Goal: Task Accomplishment & Management: Use online tool/utility

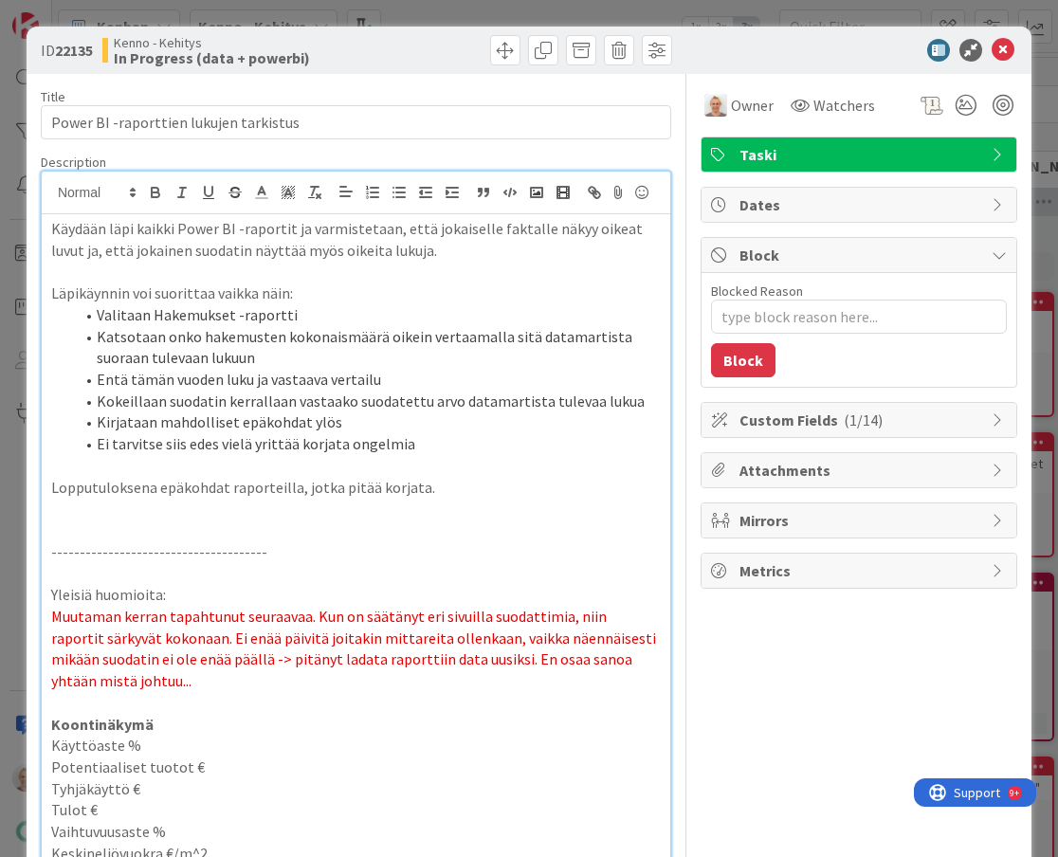
scroll to position [6807, 0]
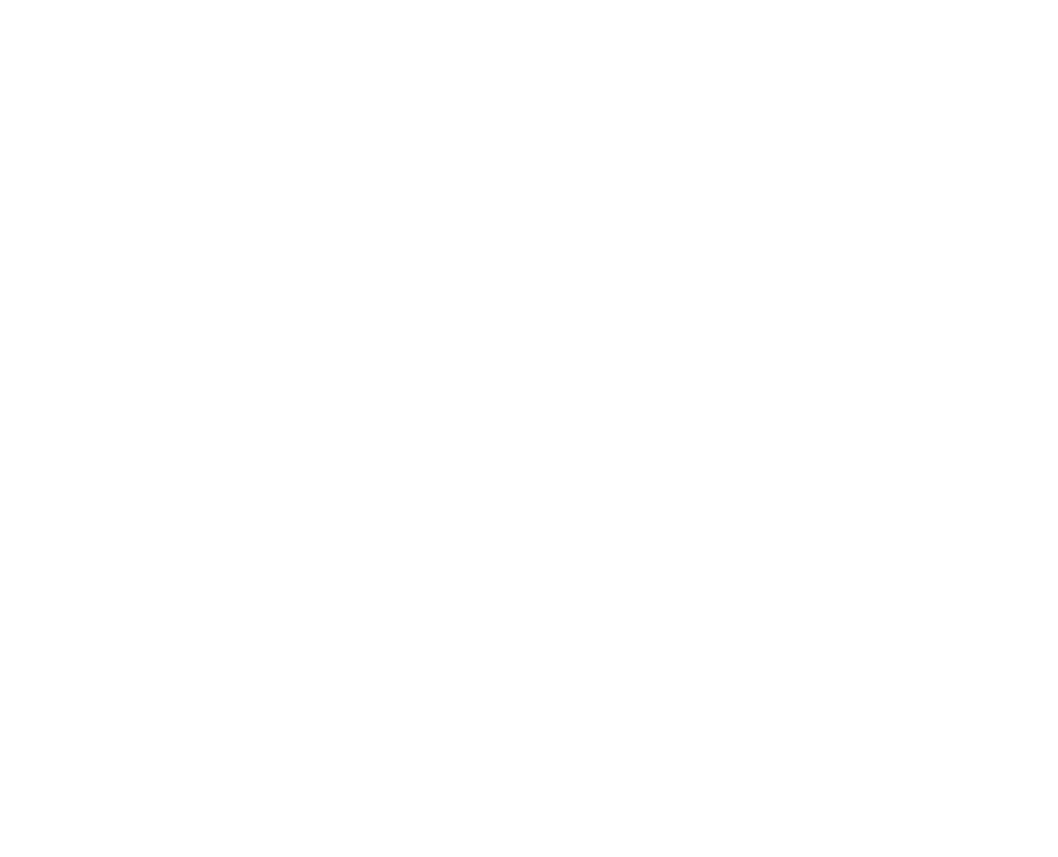
click at [440, 306] on div at bounding box center [529, 428] width 1058 height 857
click at [437, 306] on div at bounding box center [529, 428] width 1058 height 857
click at [449, 287] on div at bounding box center [529, 428] width 1058 height 857
click at [583, 436] on div at bounding box center [529, 428] width 1058 height 857
click at [526, 343] on div at bounding box center [529, 428] width 1058 height 857
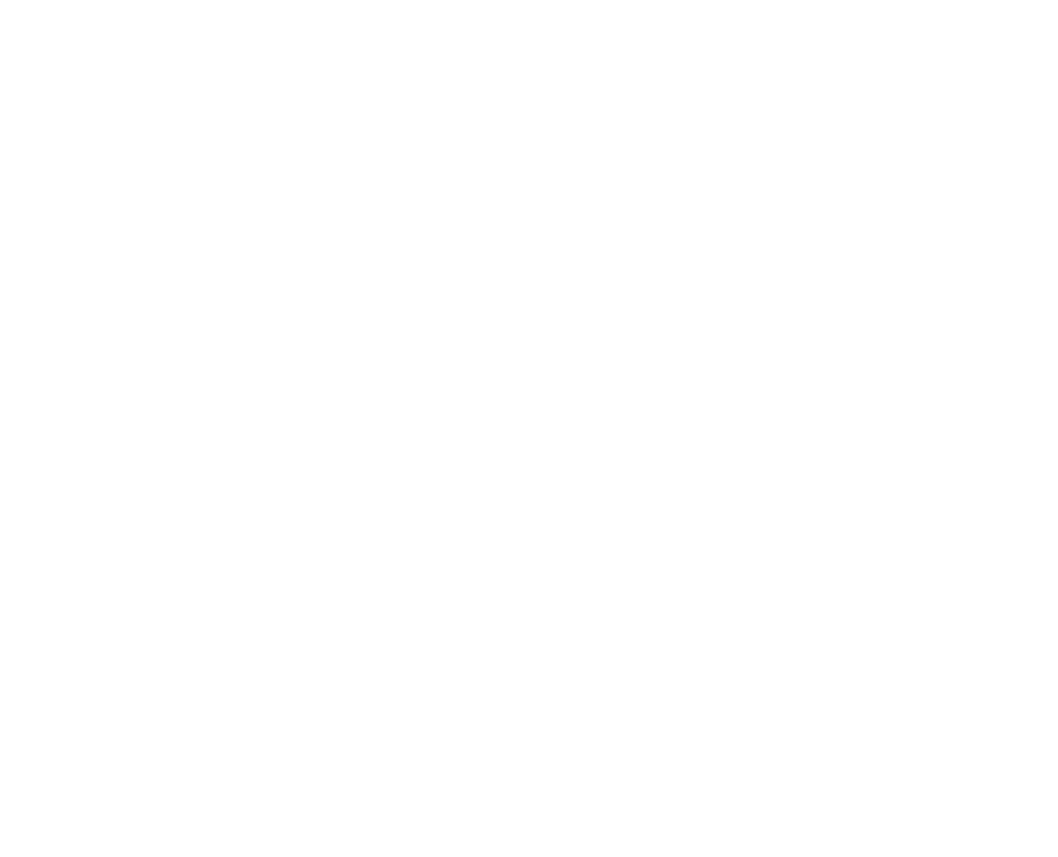
click at [196, 162] on div at bounding box center [529, 428] width 1058 height 857
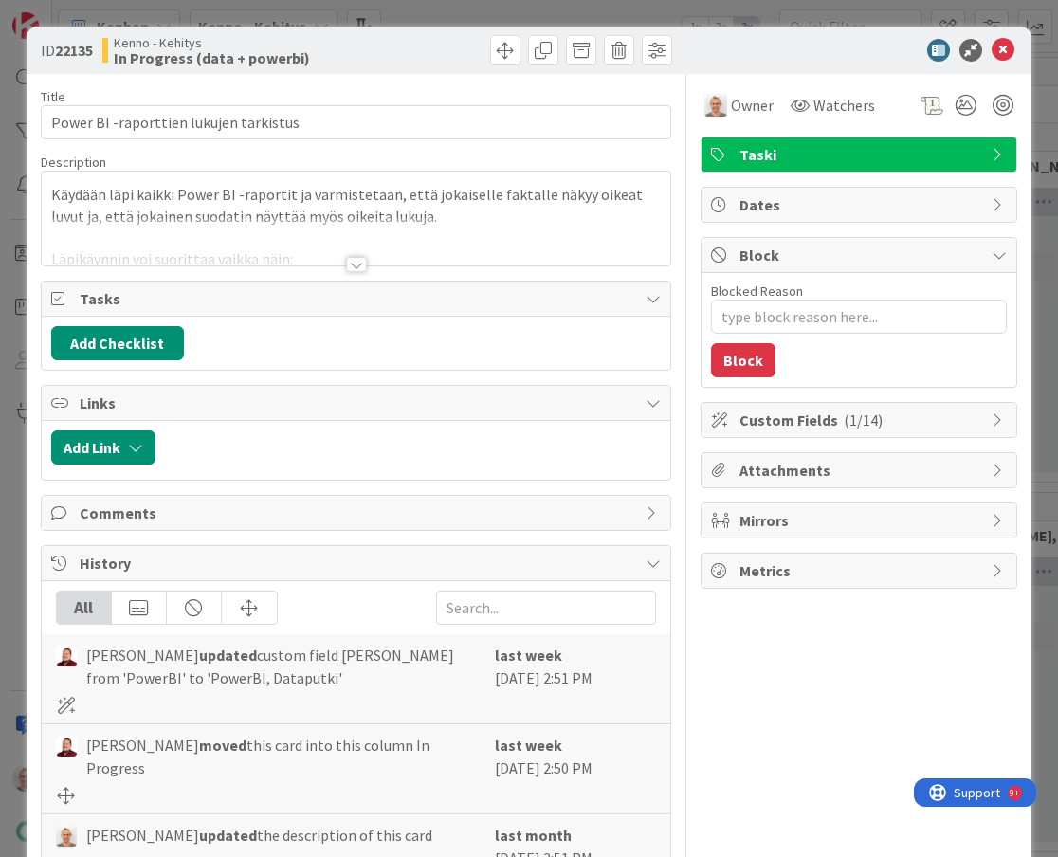
click at [360, 267] on div at bounding box center [356, 264] width 21 height 15
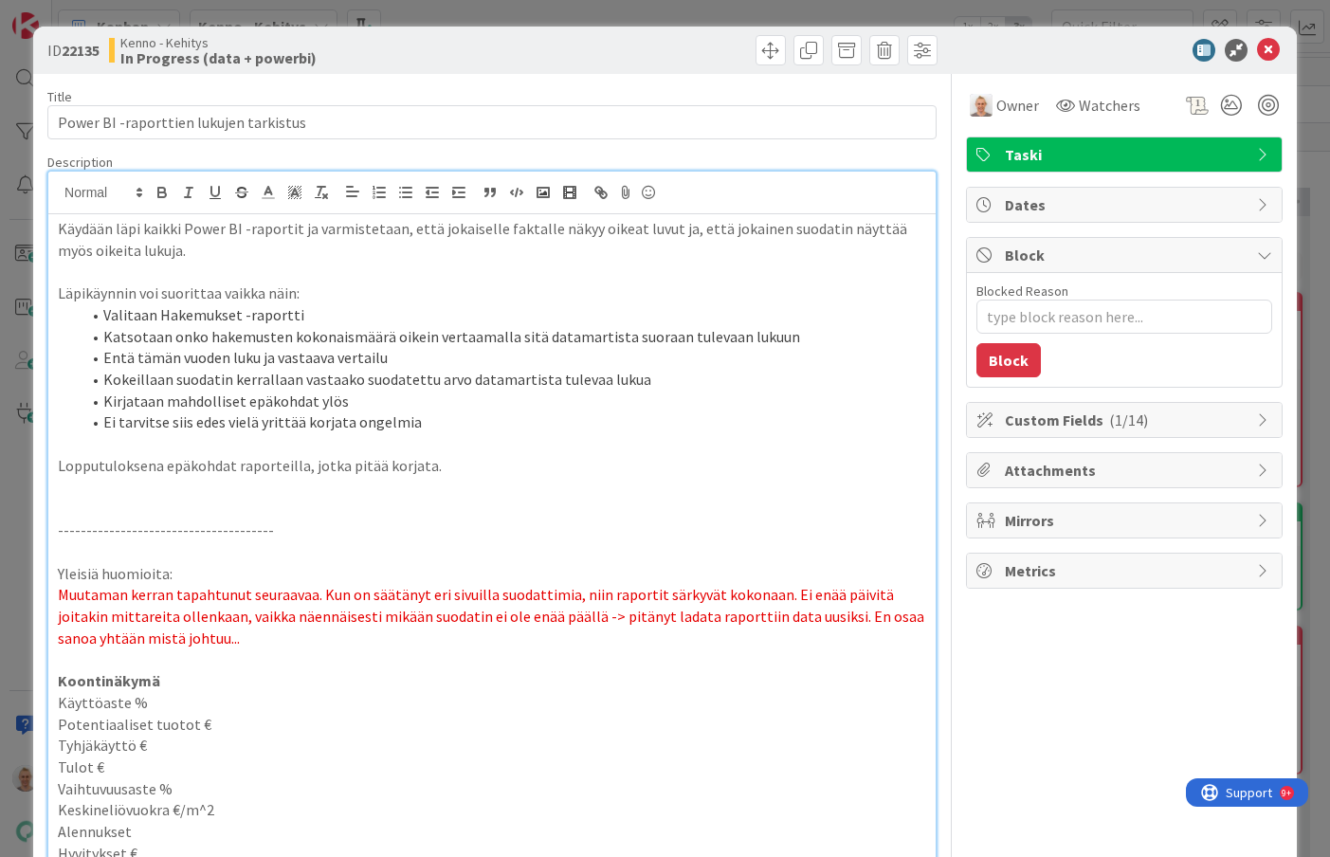
scroll to position [6, 0]
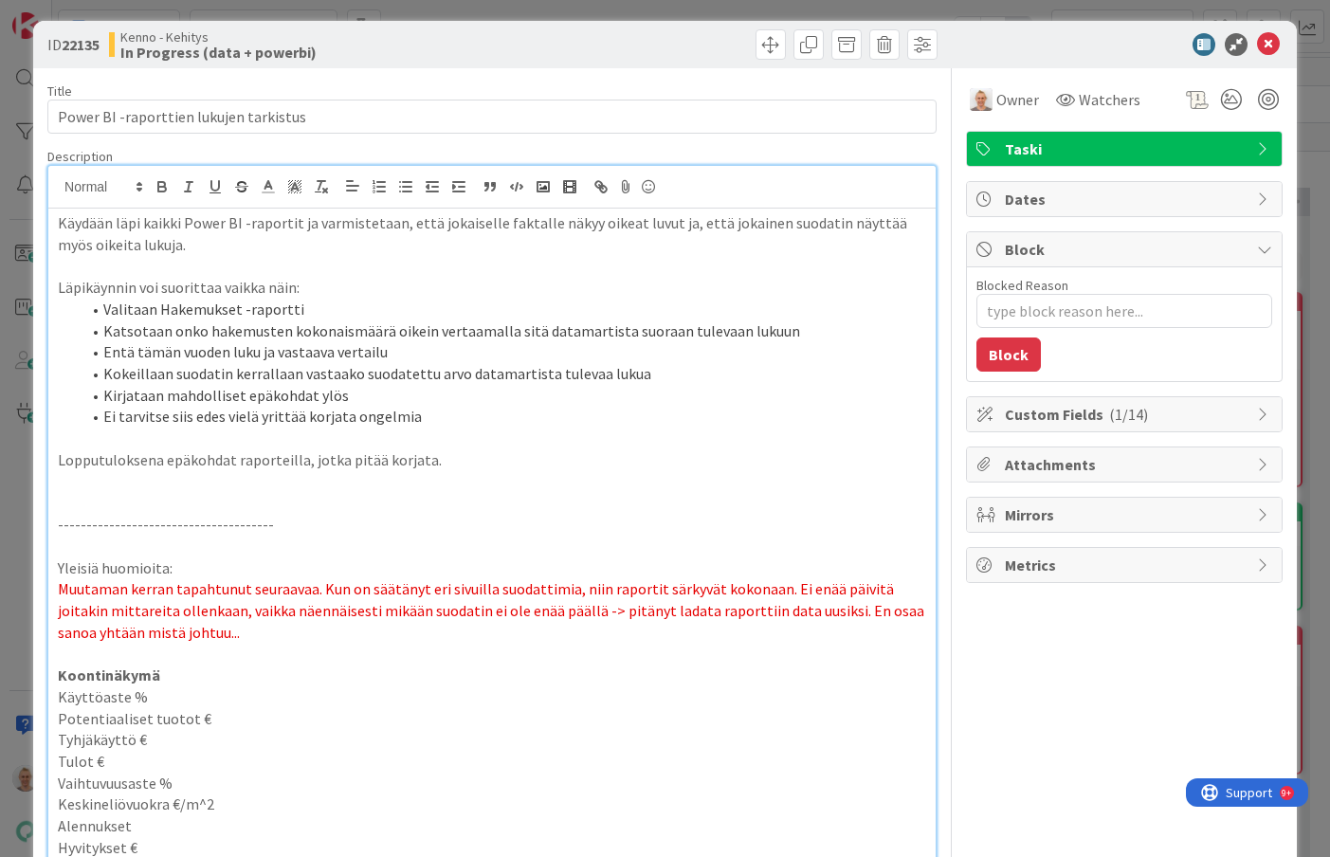
type textarea "x"
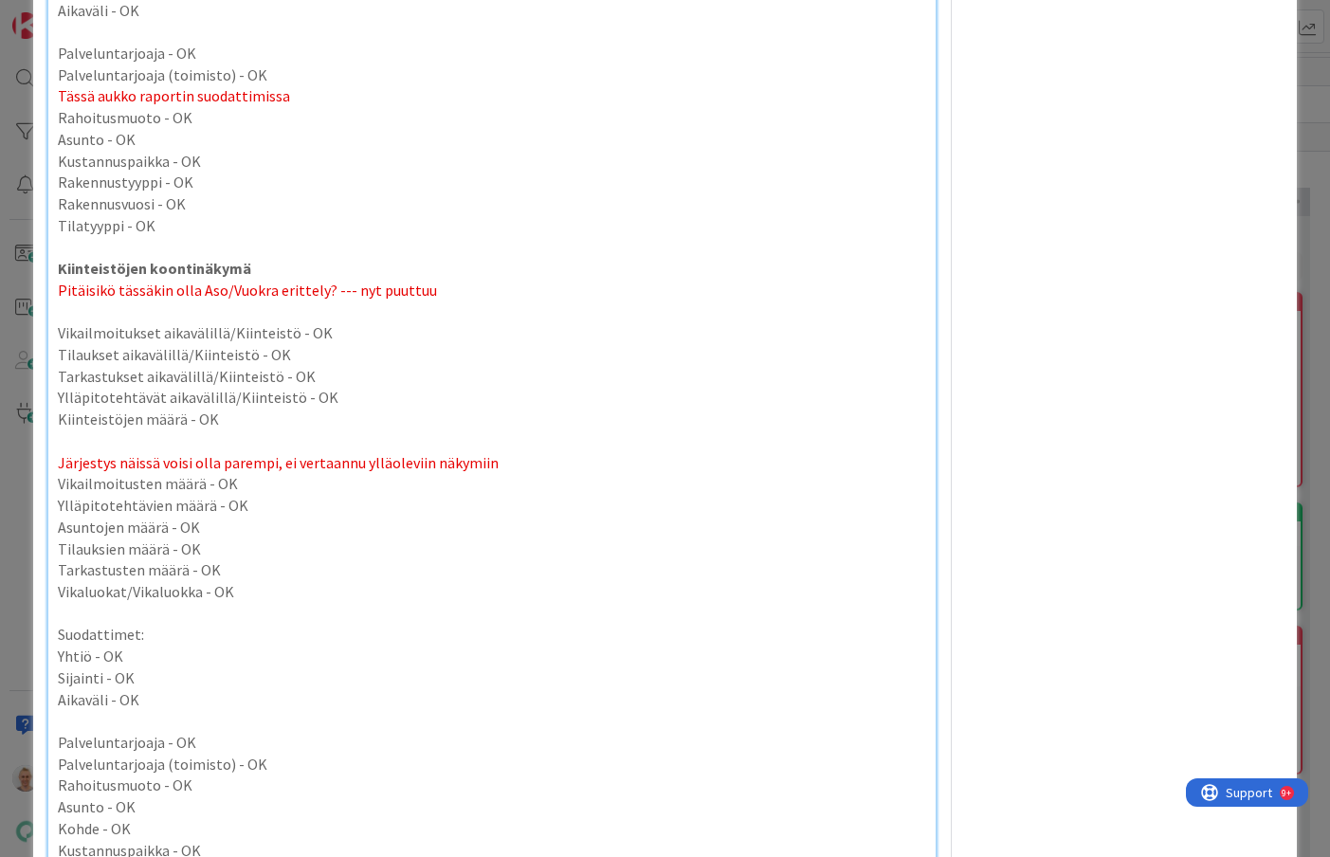
scroll to position [8296, 0]
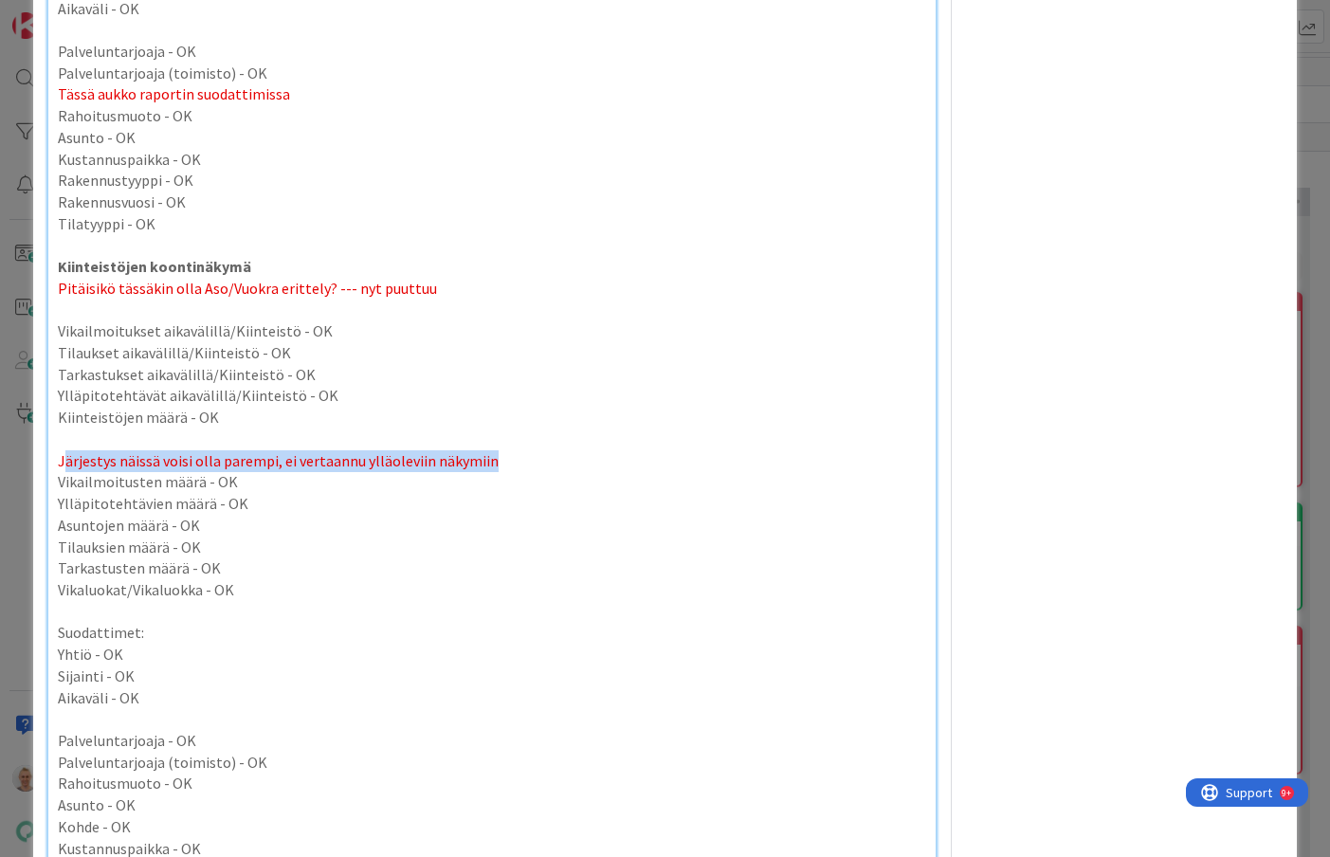
drag, startPoint x: 519, startPoint y: 434, endPoint x: 67, endPoint y: 439, distance: 451.2
click at [67, 450] on p "Järjestys näissä voisi olla parempi, ei vertaannu ylläoleviin näkymiin" at bounding box center [492, 461] width 868 height 22
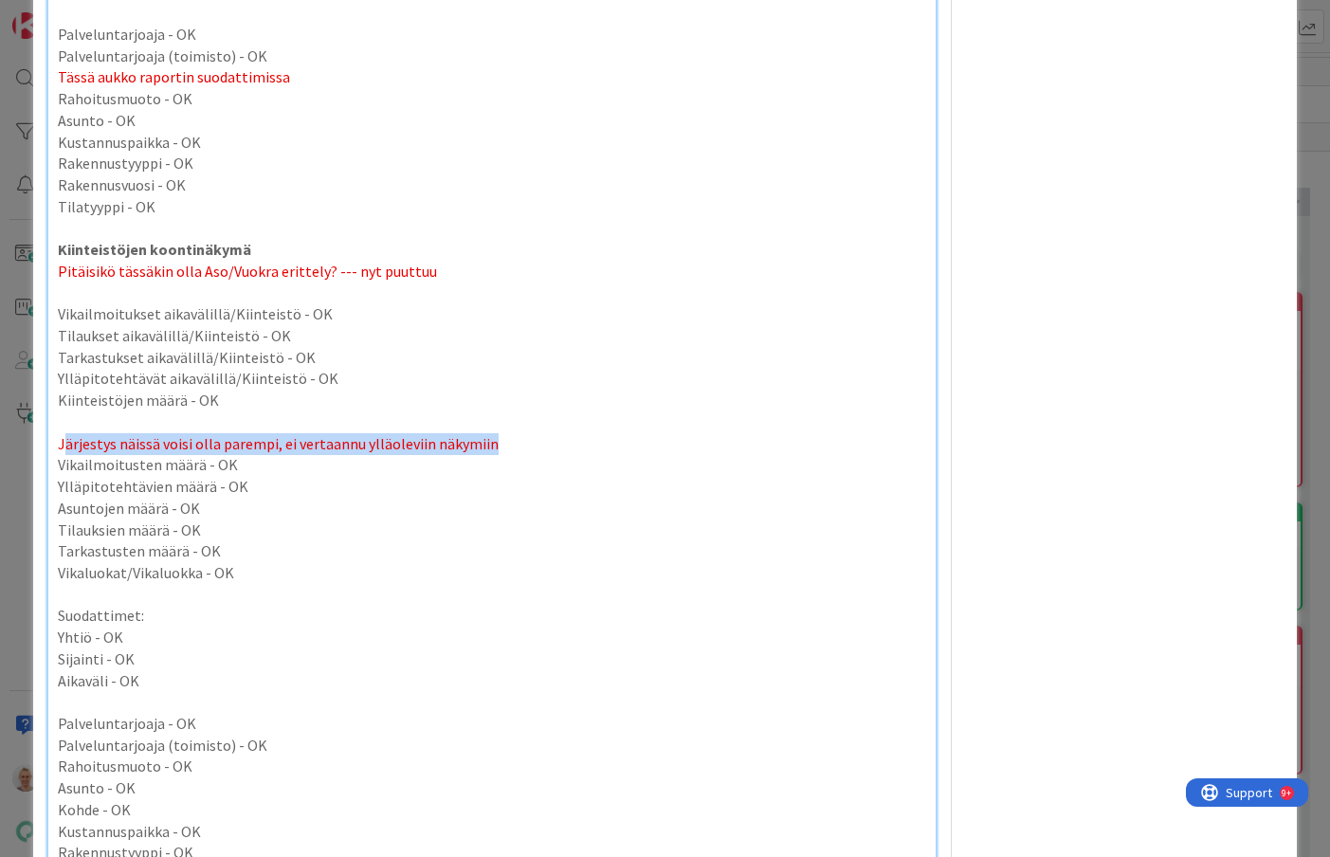
scroll to position [8312, 0]
click at [212, 499] on p "Asuntojen määrä - OK" at bounding box center [492, 510] width 868 height 22
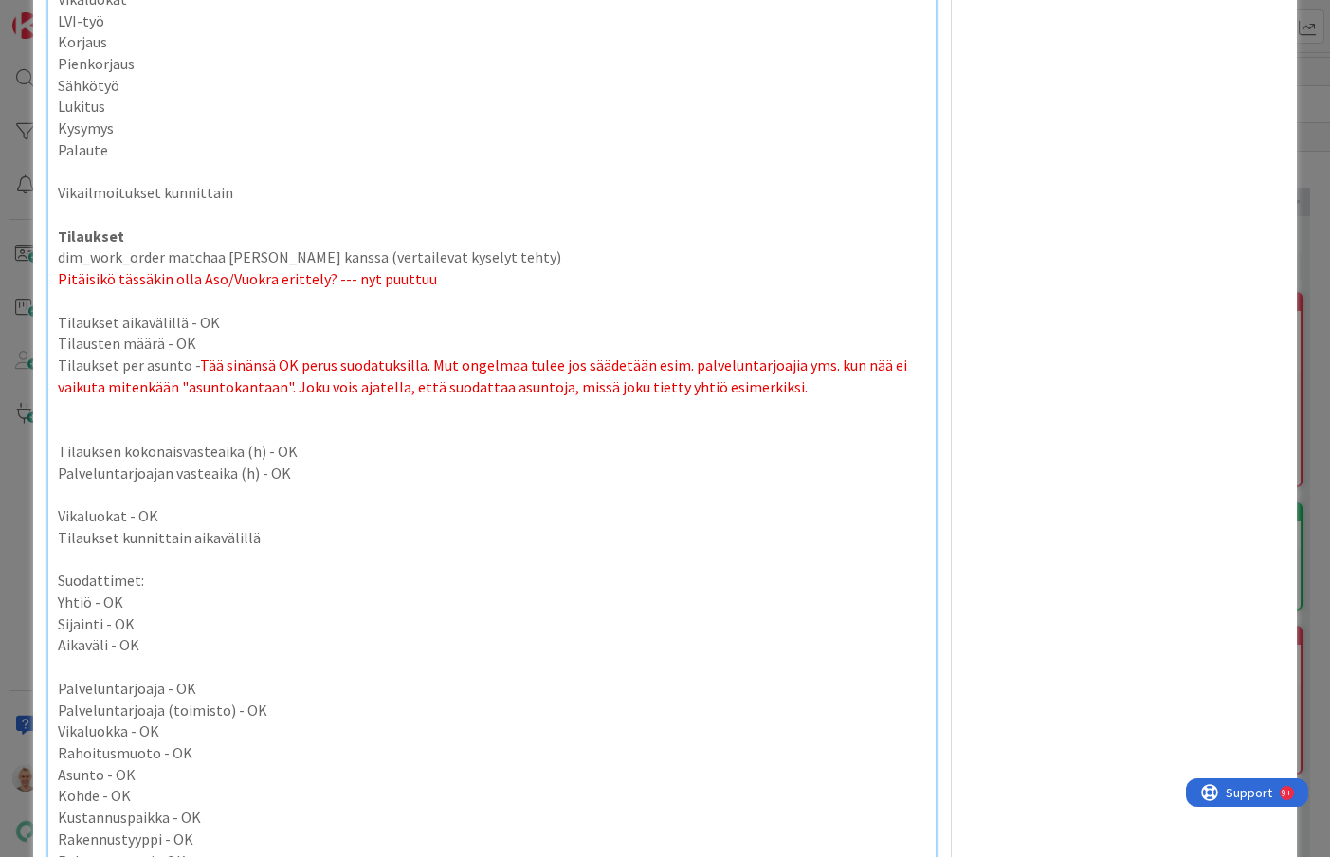
scroll to position [5781, 0]
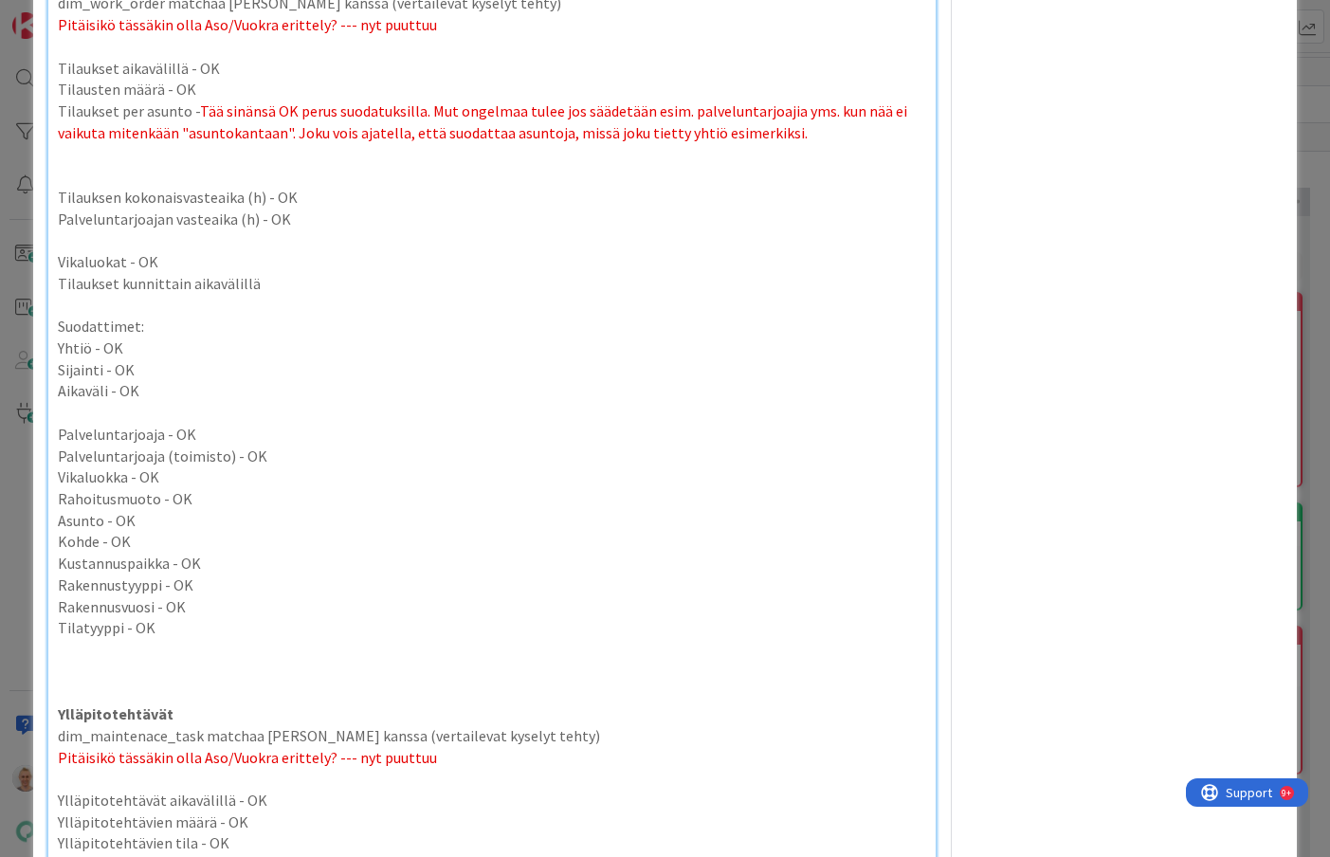
click at [368, 283] on p "Tilaukset kunnittain aikavälillä" at bounding box center [492, 284] width 868 height 22
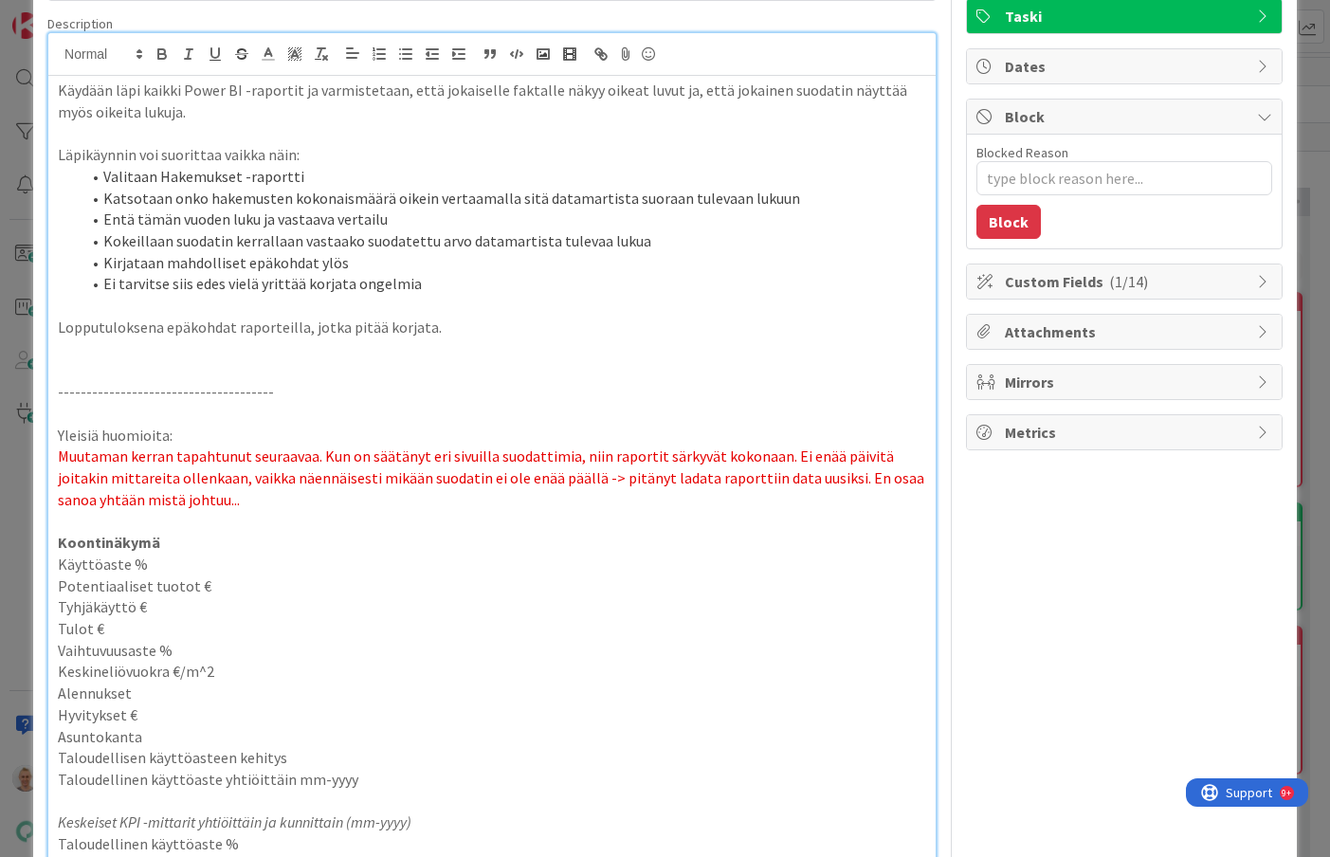
scroll to position [0, 0]
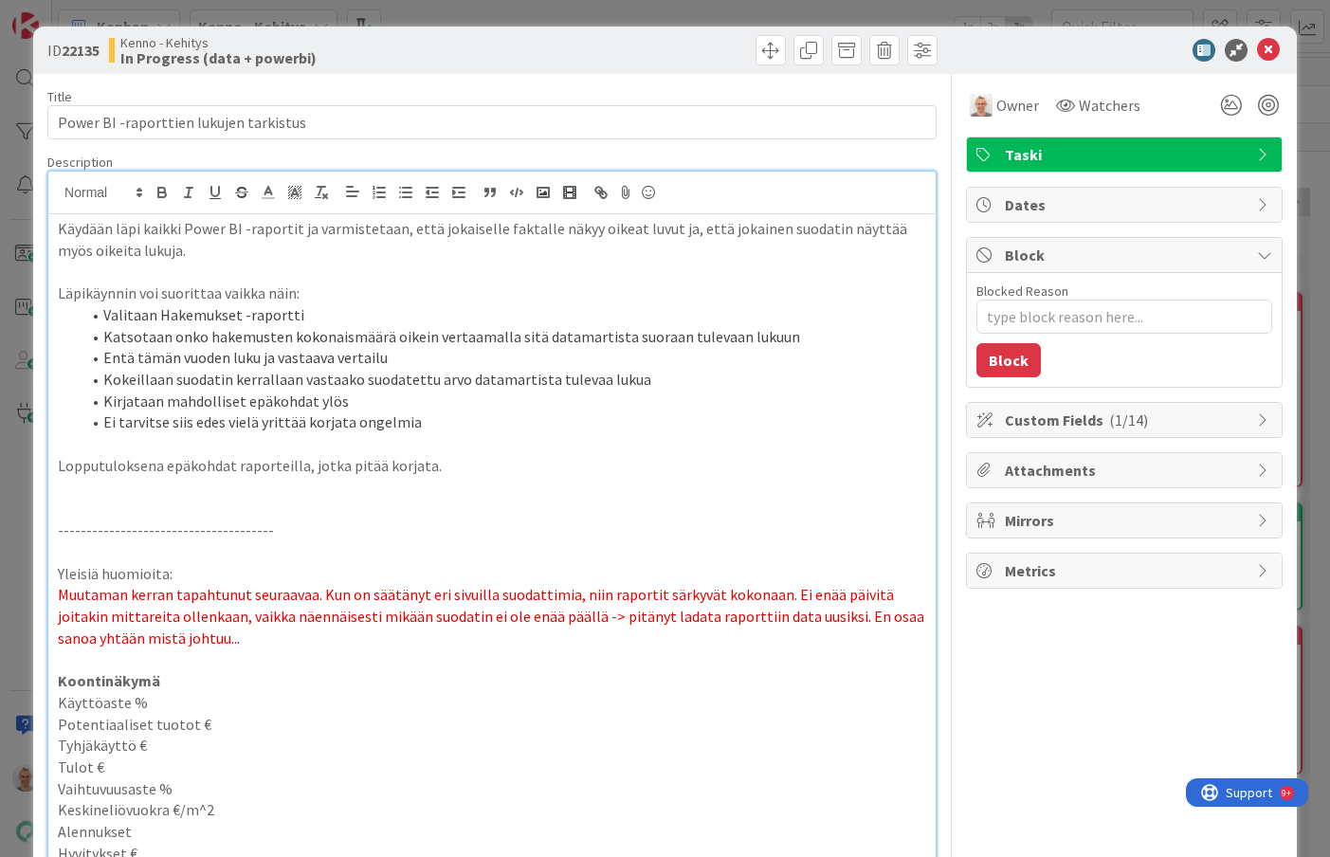
click at [318, 13] on div "ID 22135 Kenno - Kehitys In Progress (data + powerbi) Title 38 / 128 Power BI -…" at bounding box center [665, 428] width 1330 height 857
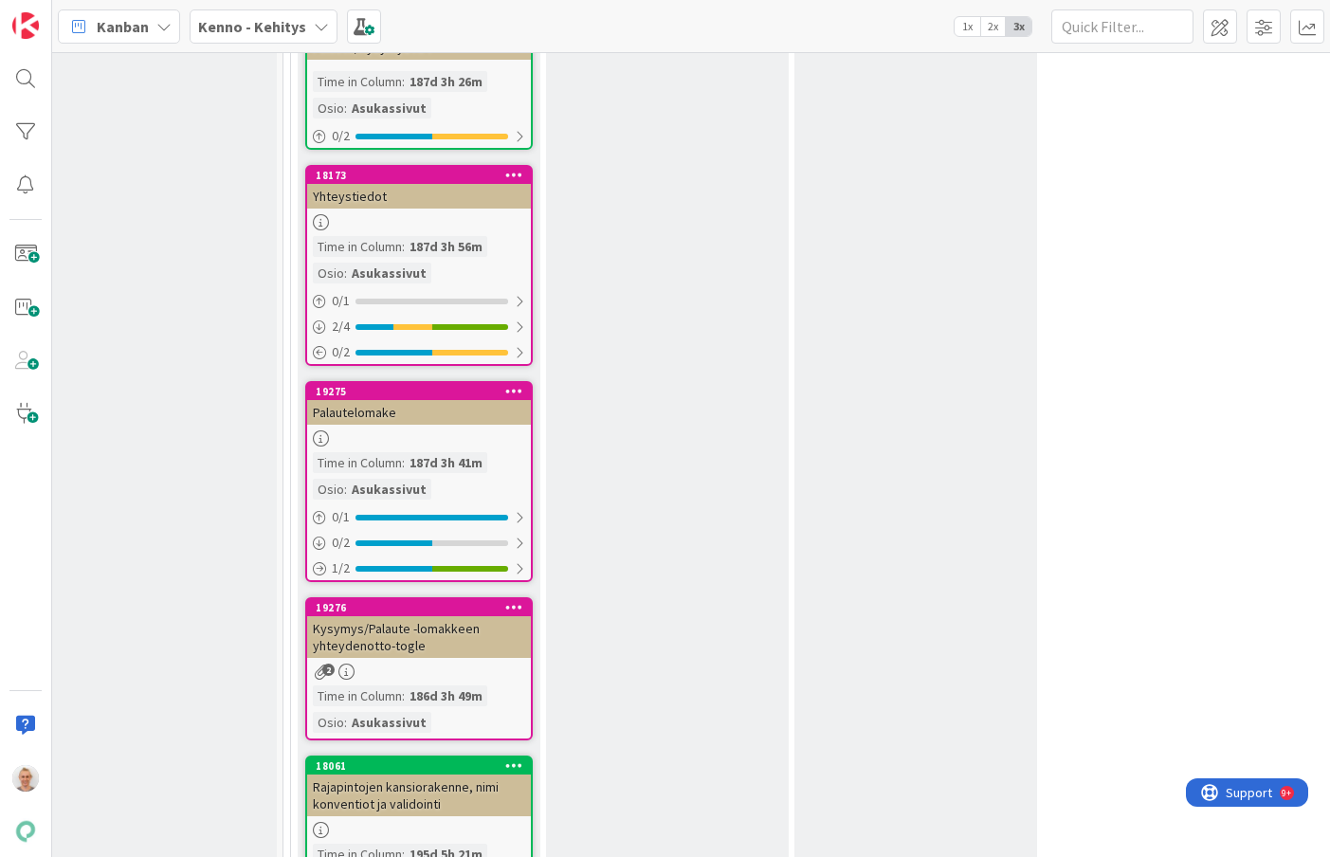
scroll to position [17976, 0]
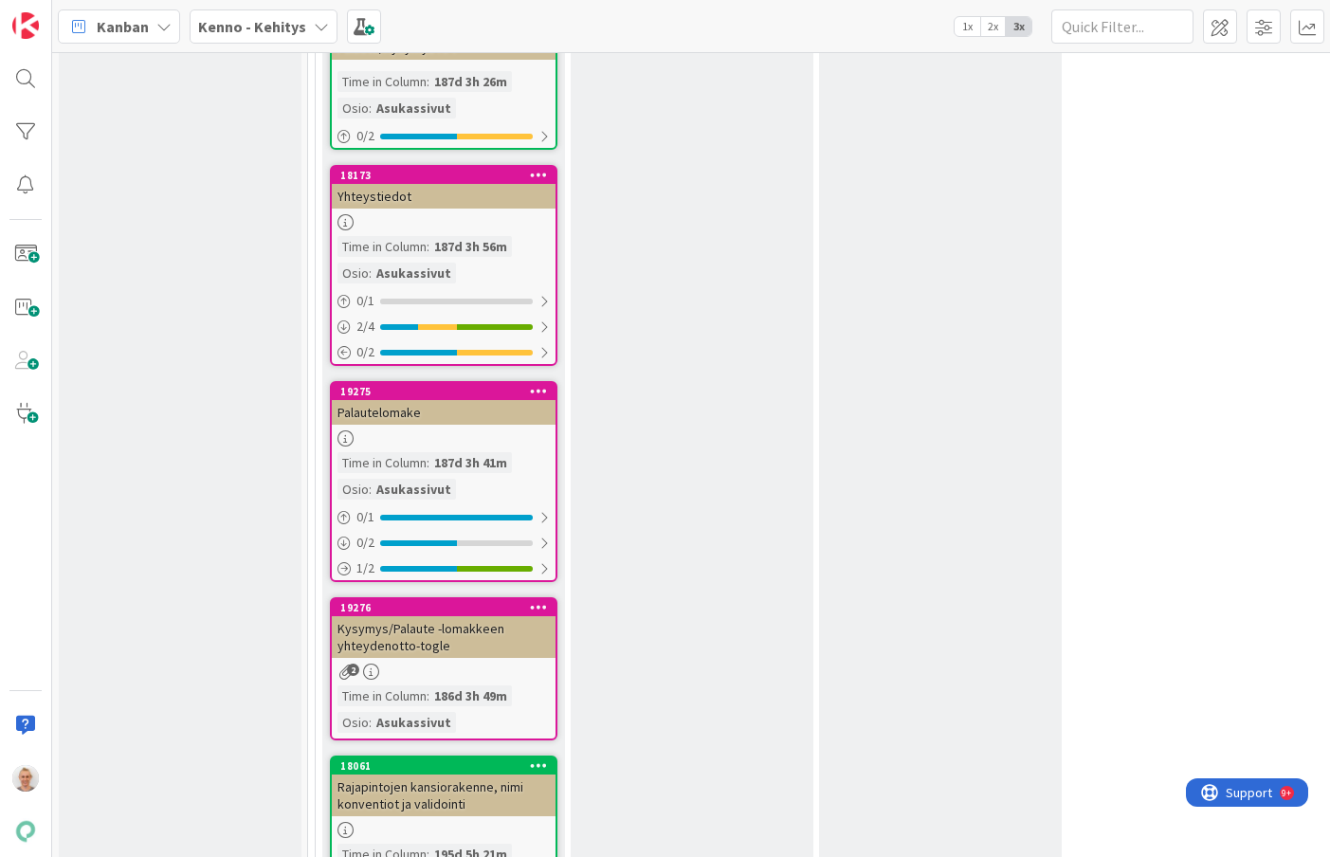
click at [826, 542] on div "In review (as) Add Card... 19296 Yhteystiedot: laajenna contacts-rajapintaa, jo…" at bounding box center [940, 285] width 243 height 1739
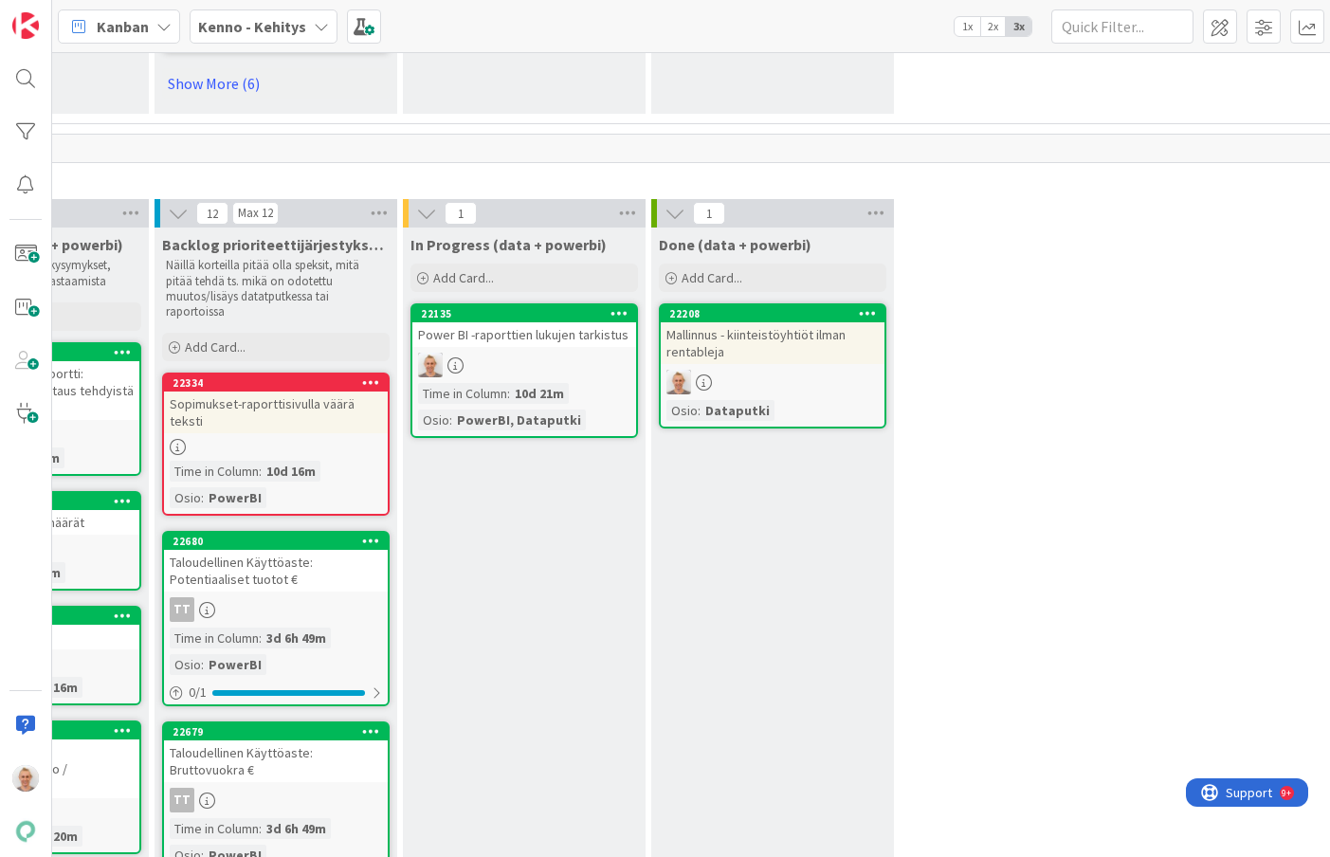
scroll to position [21005, 577]
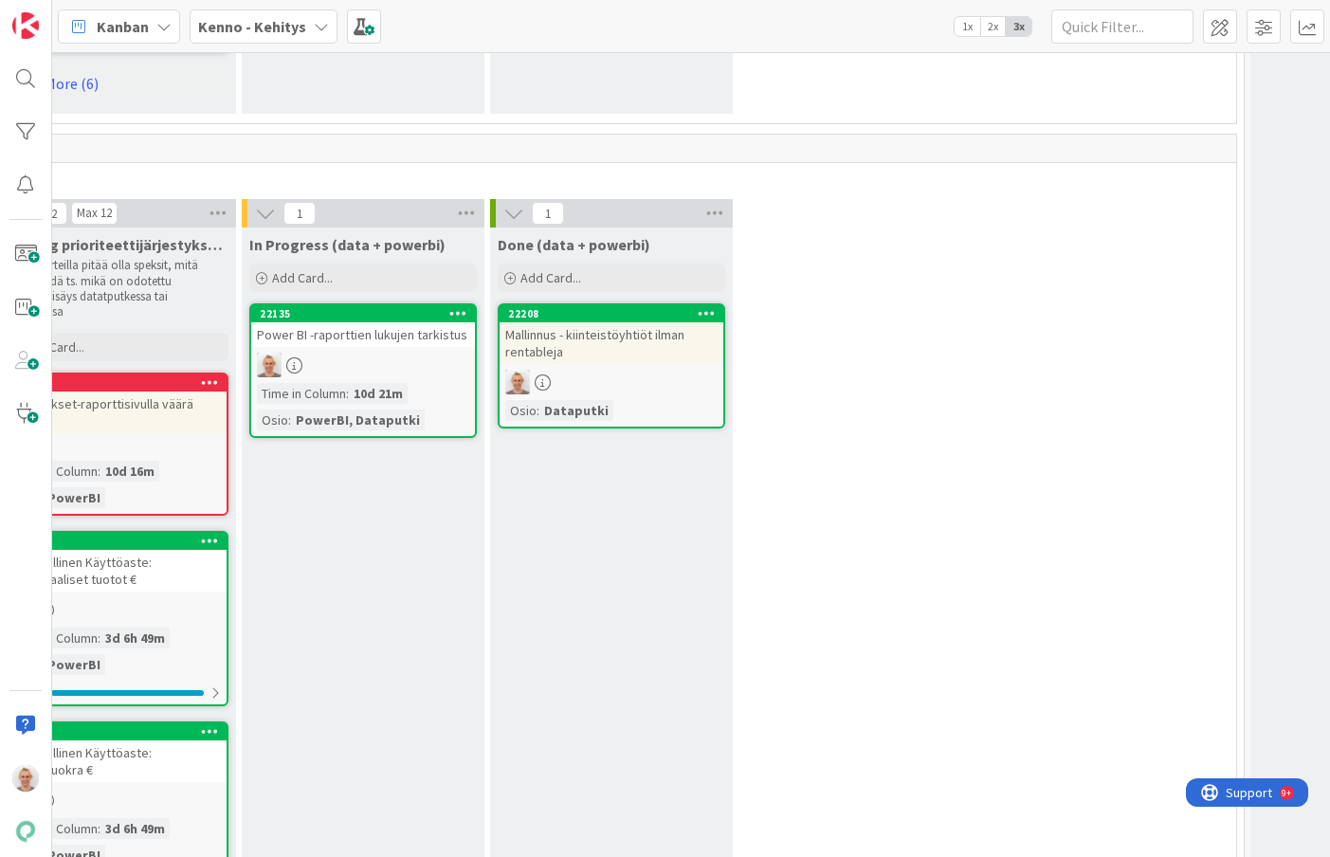
click at [632, 322] on div "Mallinnus - kiinteistöyhtiöt ilman rentableja" at bounding box center [612, 343] width 224 height 42
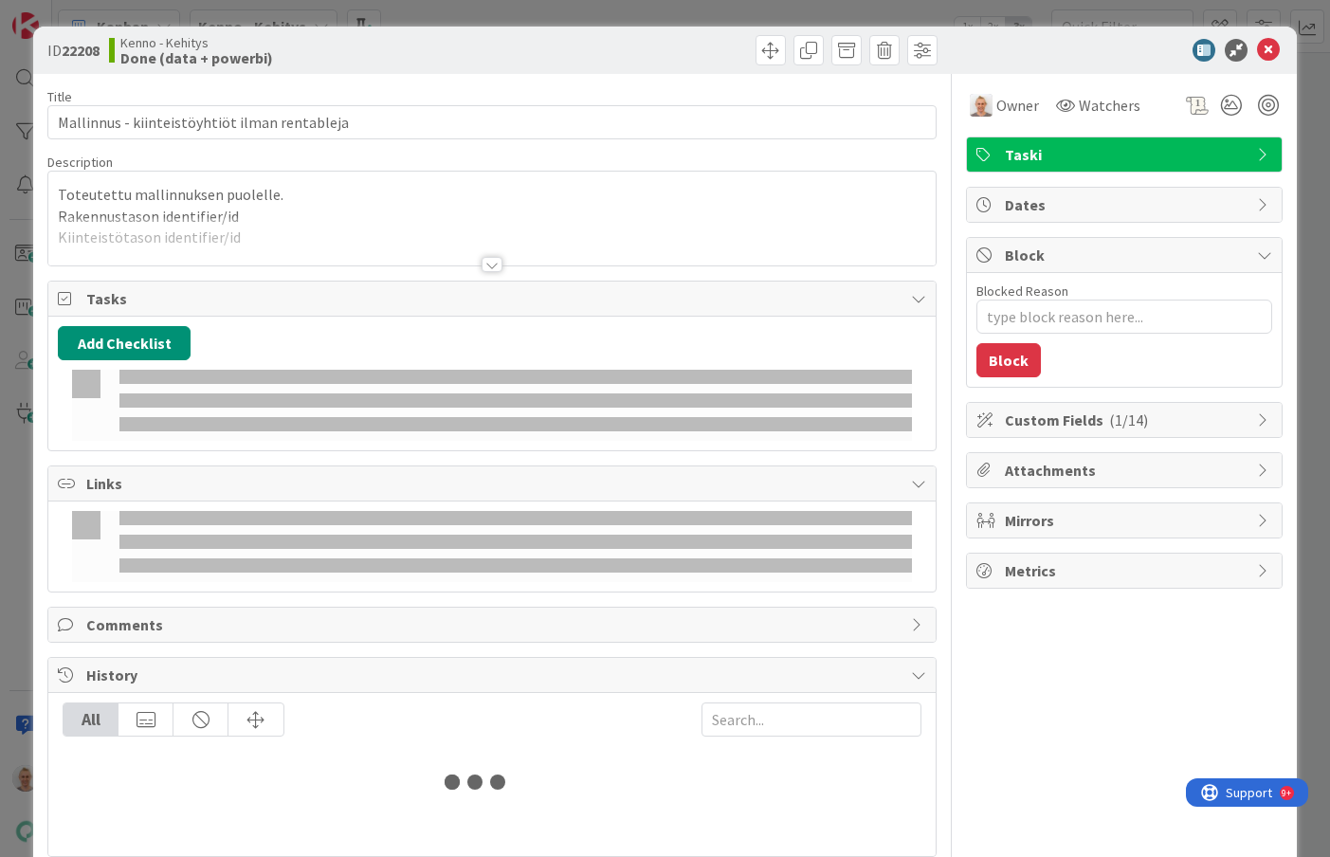
type textarea "x"
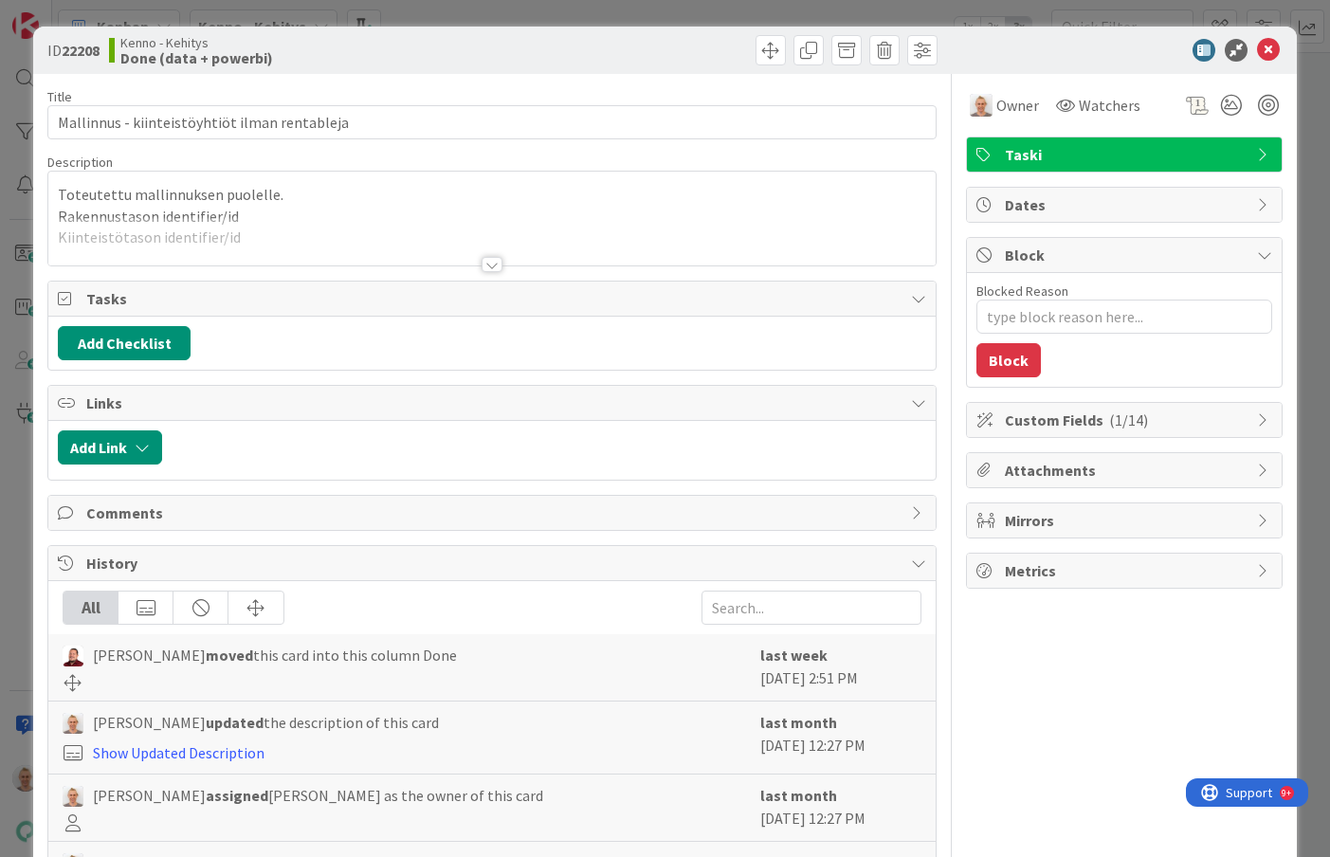
click at [482, 253] on div at bounding box center [491, 241] width 887 height 48
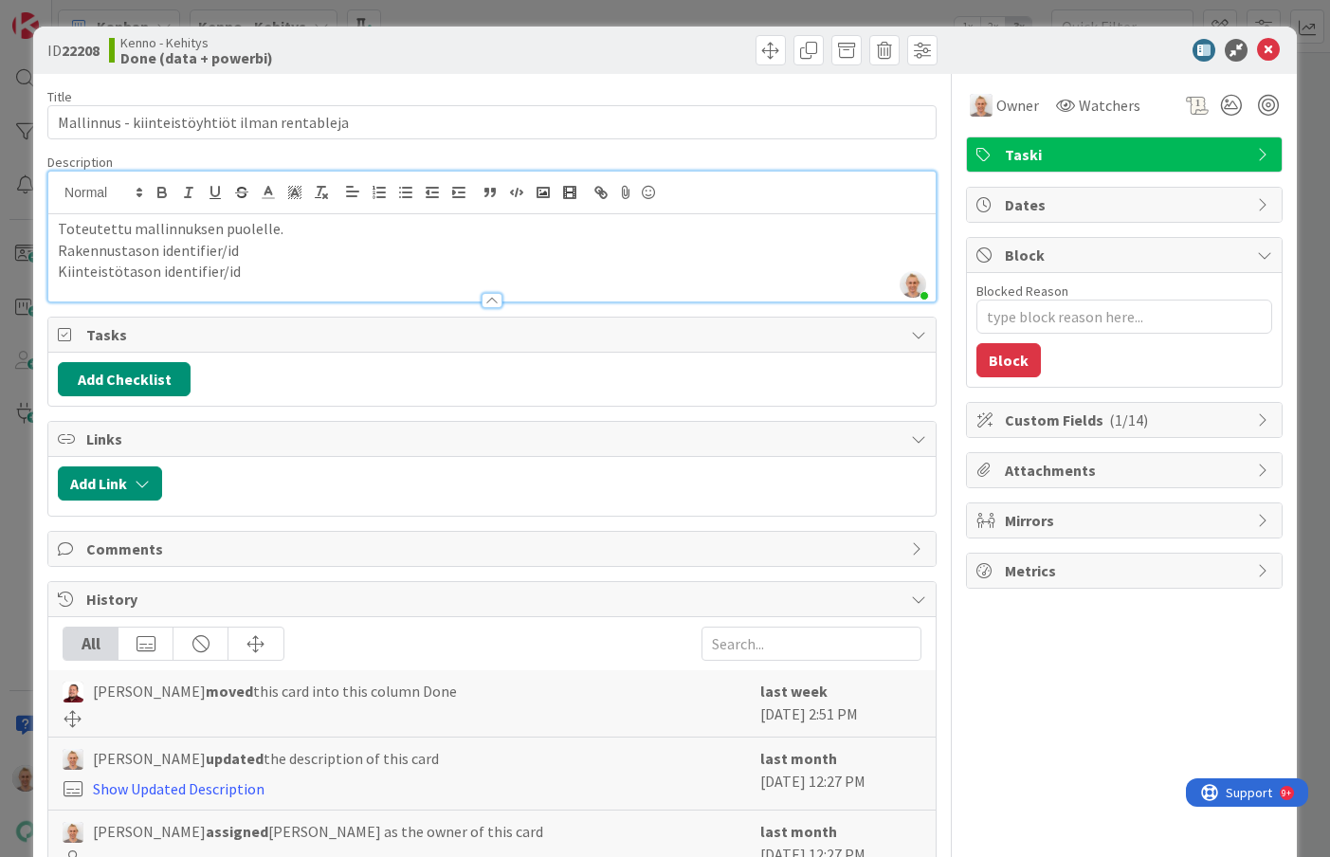
click at [20, 257] on div "ID 22208 Kenno - Kehitys Done (data + powerbi) Title 45 / 128 Mallinnus - kiint…" at bounding box center [665, 428] width 1330 height 857
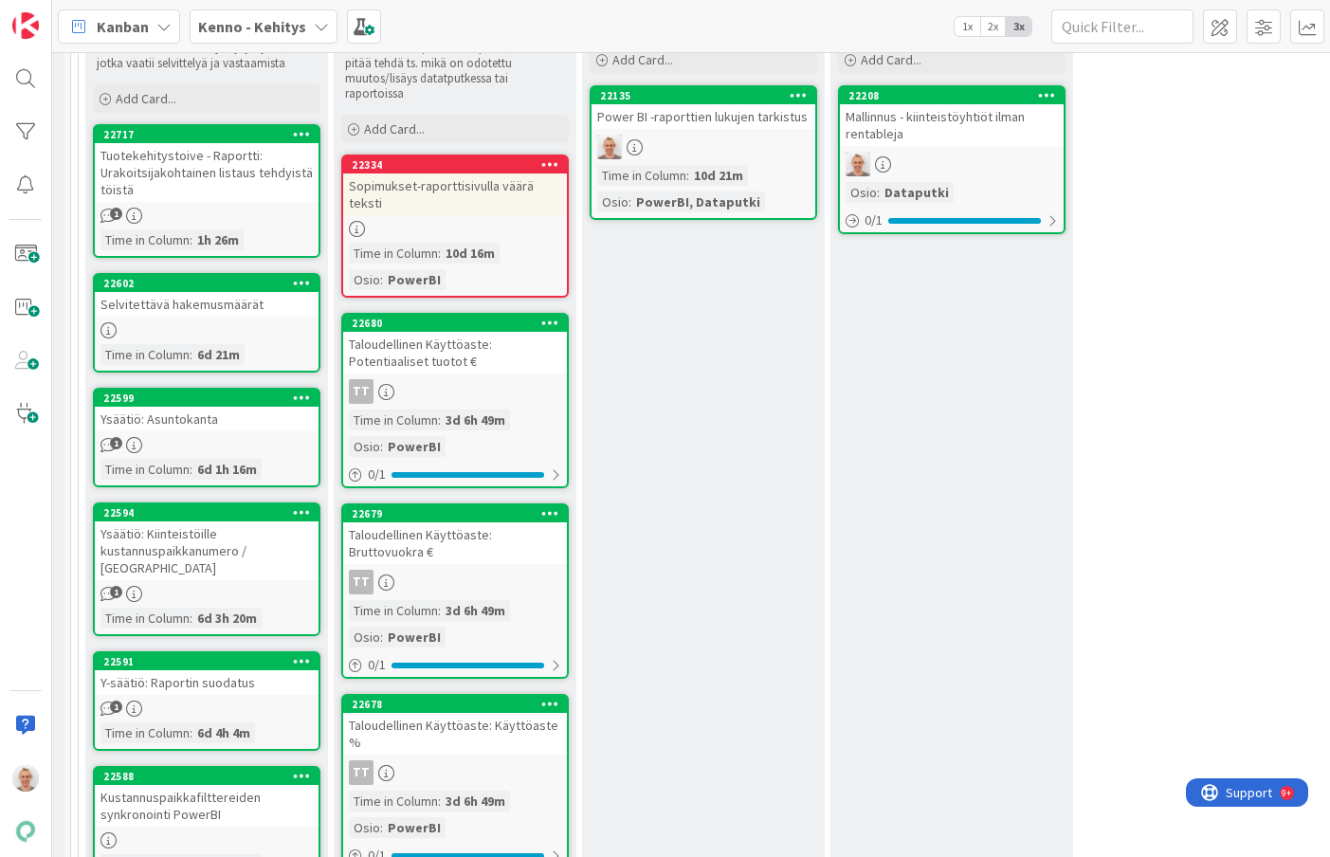
scroll to position [20967, 237]
